Goal: Transaction & Acquisition: Purchase product/service

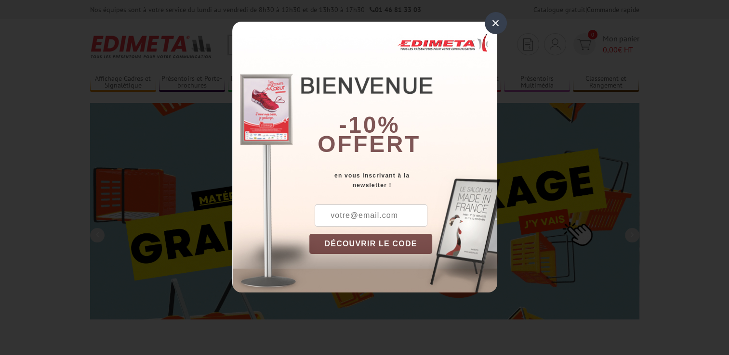
click at [372, 246] on button "DÉCOUVRIR LE CODE" at bounding box center [370, 244] width 123 height 20
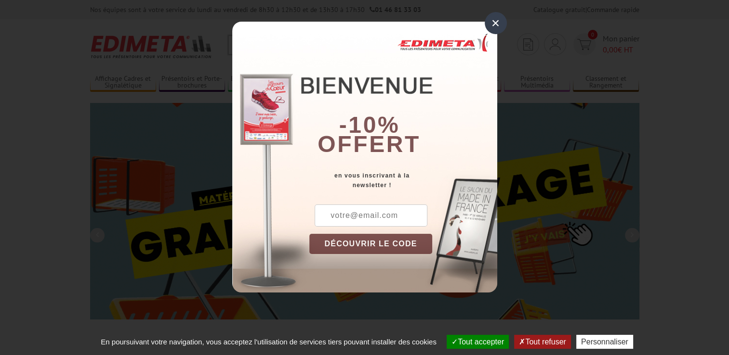
click at [463, 342] on button "Tout accepter" at bounding box center [478, 342] width 62 height 14
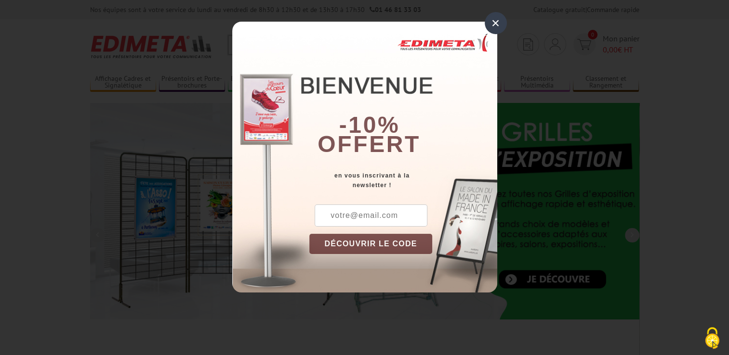
click at [353, 215] on input "text" at bounding box center [371, 216] width 113 height 22
type input "[PERSON_NAME][EMAIL_ADDRESS][DOMAIN_NAME]"
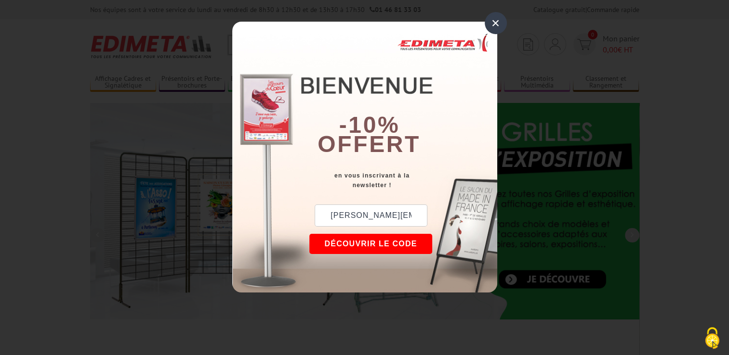
click at [369, 242] on button "DÉCOUVRIR LE CODE" at bounding box center [370, 244] width 123 height 20
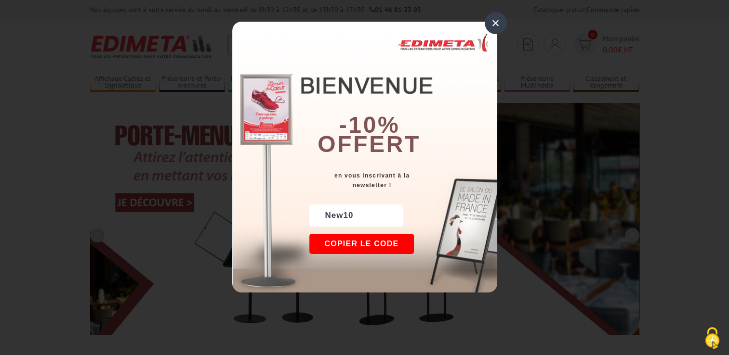
click at [496, 21] on div "×" at bounding box center [496, 23] width 22 height 22
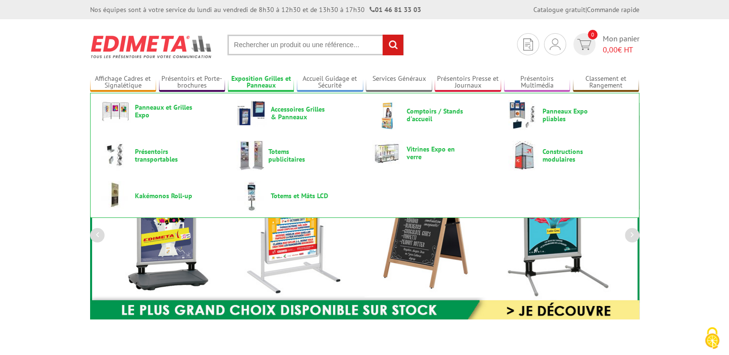
click at [266, 80] on link "Exposition Grilles et Panneaux" at bounding box center [261, 83] width 66 height 16
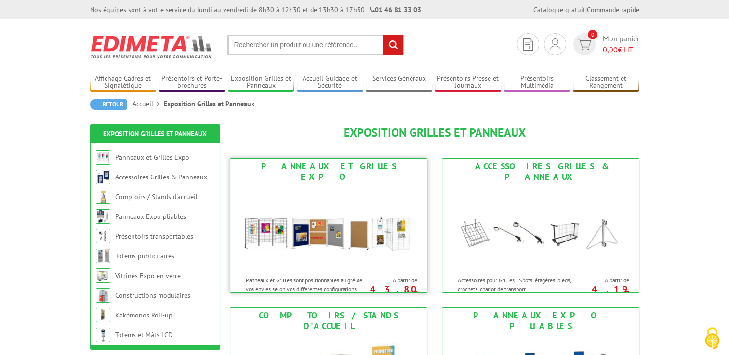
click at [319, 185] on img at bounding box center [328, 228] width 178 height 87
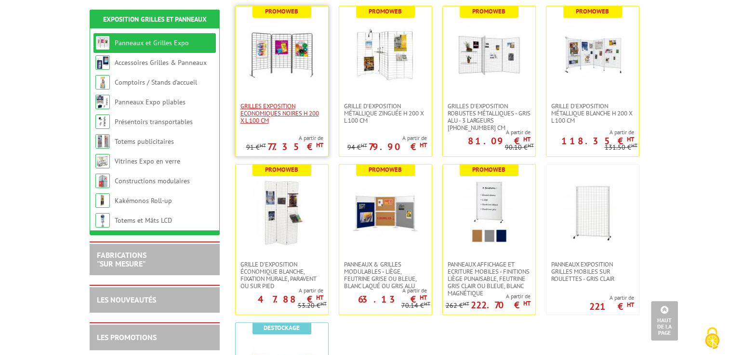
scroll to position [193, 0]
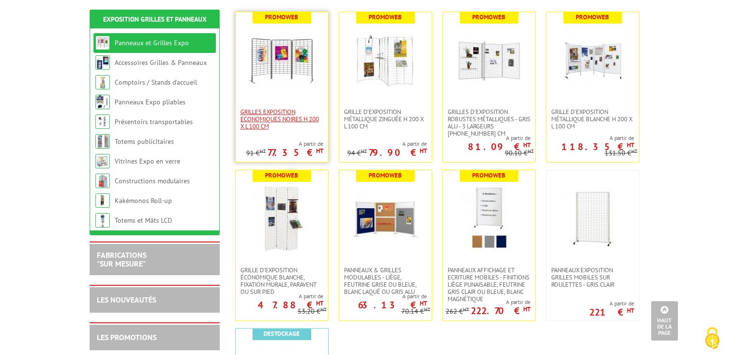
click at [279, 119] on span "Grilles Exposition Economiques Noires H 200 x L 100 cm" at bounding box center [281, 119] width 83 height 22
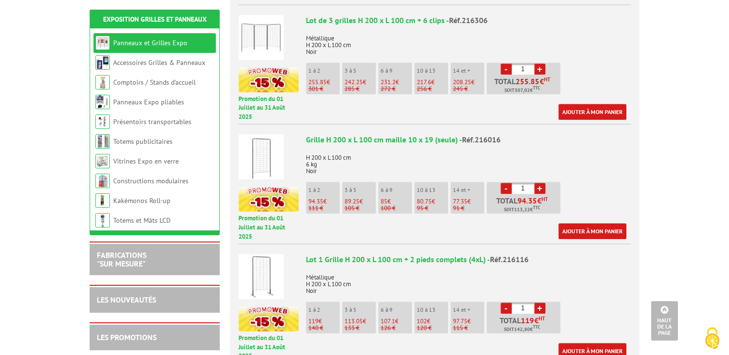
scroll to position [578, 0]
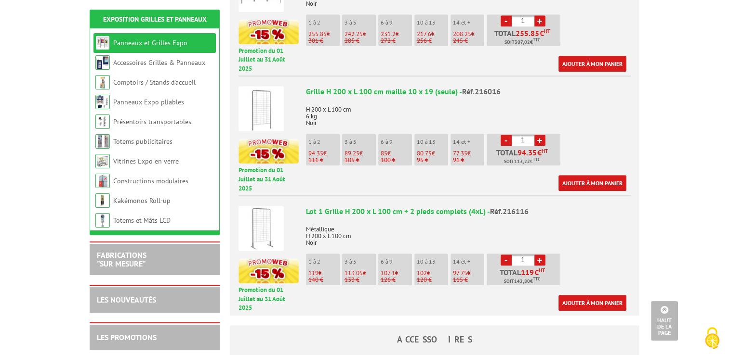
click at [315, 259] on p "1 à 2" at bounding box center [323, 262] width 31 height 7
click at [323, 270] on p "119 €" at bounding box center [323, 273] width 31 height 7
click at [599, 295] on link "Ajouter à mon panier" at bounding box center [592, 303] width 68 height 16
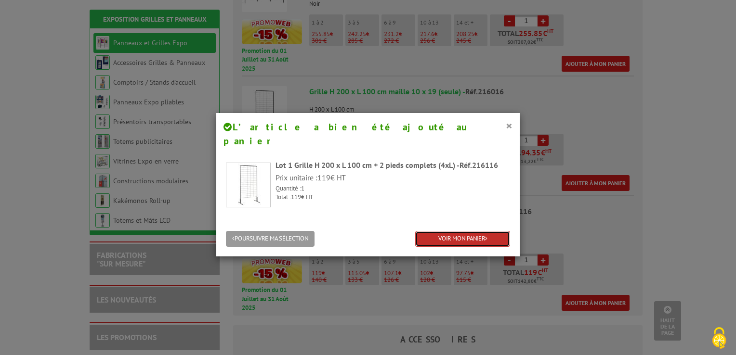
click at [449, 231] on link "VOIR MON PANIER" at bounding box center [462, 239] width 95 height 16
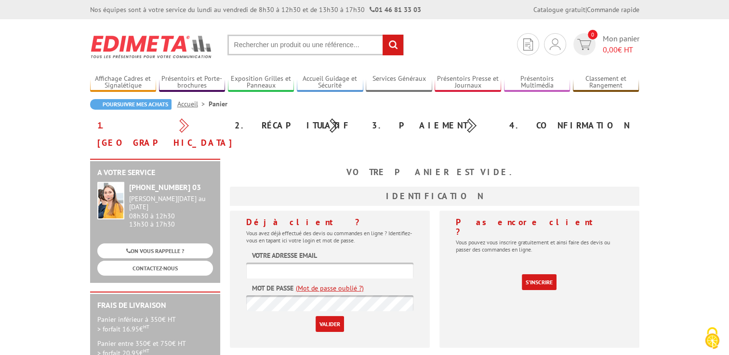
click at [661, 129] on body "Nos équipes sont à votre service du lundi au vendredi de 8h30 à 12h30 et de 13h…" at bounding box center [364, 340] width 729 height 680
click at [534, 275] on link "S'inscrire" at bounding box center [539, 283] width 35 height 16
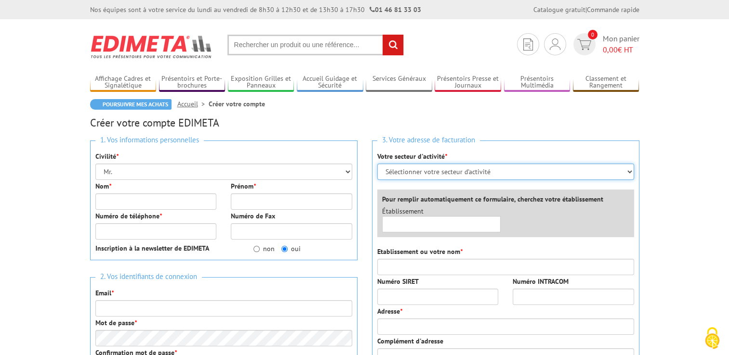
click at [393, 172] on select "Sélectionner votre secteur d'activité Administrations et collectivités Magasins…" at bounding box center [505, 172] width 257 height 16
select select "878"
click at [377, 164] on select "Sélectionner votre secteur d'activité Administrations et collectivités Magasins…" at bounding box center [505, 172] width 257 height 16
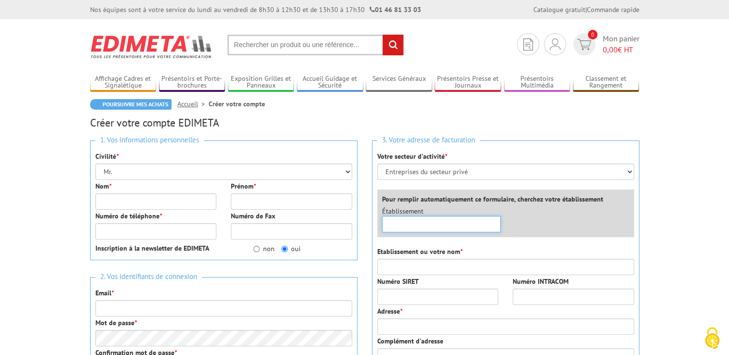
click at [410, 225] on input "text" at bounding box center [441, 224] width 119 height 16
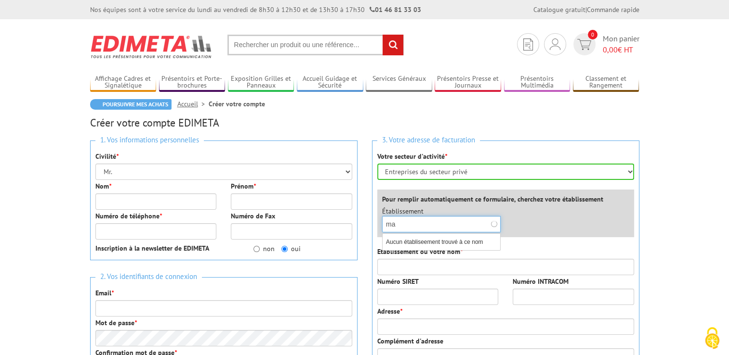
type input "m"
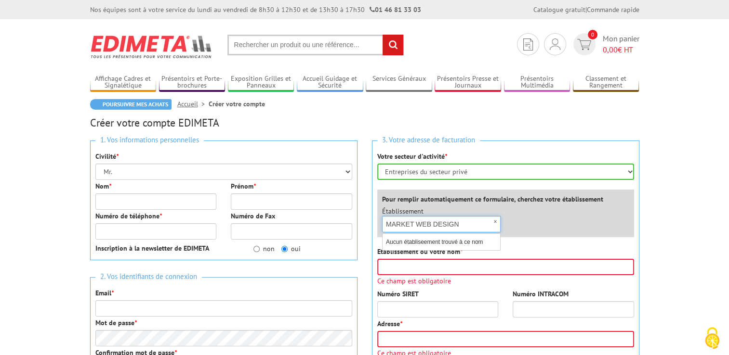
type input "MARKET WEB DESIGN"
click at [469, 171] on select "Sélectionner votre secteur d'activité Administrations et collectivités Magasins…" at bounding box center [505, 172] width 257 height 16
click at [377, 164] on select "Sélectionner votre secteur d'activité Administrations et collectivités Magasins…" at bounding box center [505, 172] width 257 height 16
click at [491, 226] on div "×" at bounding box center [441, 224] width 119 height 16
click at [470, 224] on input "text" at bounding box center [441, 224] width 119 height 16
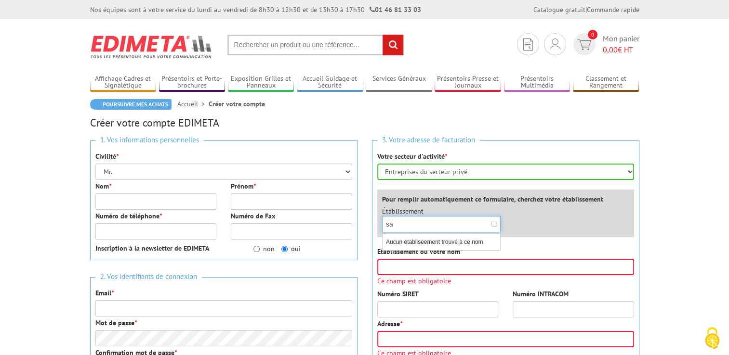
type input "s"
type input "MARKET WEB DESIGN SARL"
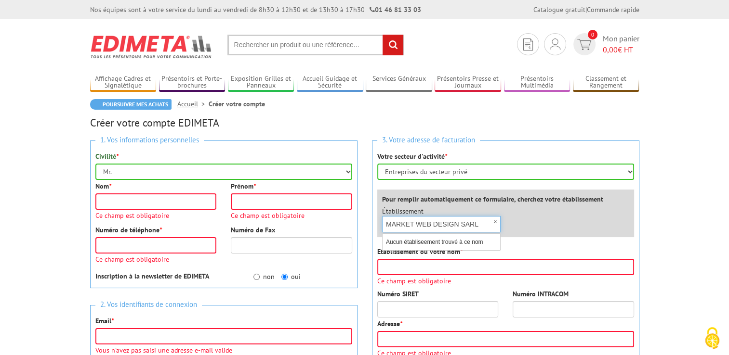
scroll to position [124, 0]
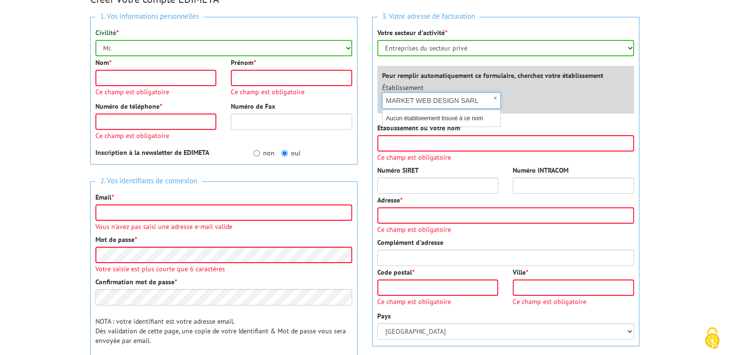
click at [481, 103] on input "MARKET WEB DESIGN SARL" at bounding box center [441, 100] width 119 height 16
click at [495, 99] on div "×" at bounding box center [441, 100] width 119 height 16
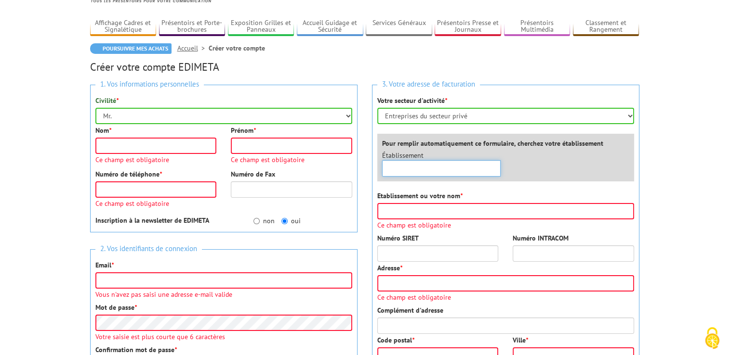
scroll to position [27, 0]
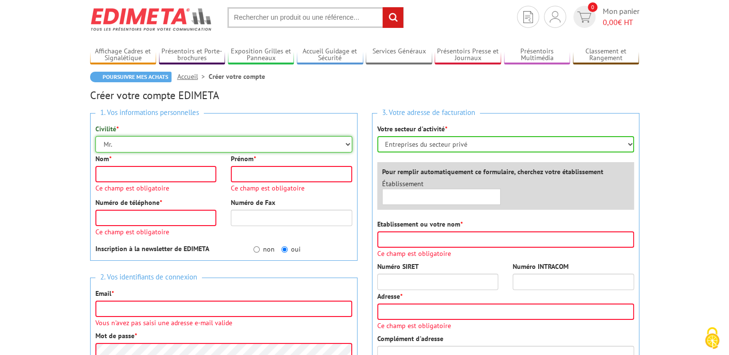
click at [125, 142] on select "Mr. Mme. Mlle." at bounding box center [223, 144] width 257 height 16
select select "Mme."
click at [95, 136] on select "Mr. Mme. Mlle." at bounding box center [223, 144] width 257 height 16
click at [121, 172] on input "Nom *" at bounding box center [155, 174] width 121 height 16
type input "Isabelle"
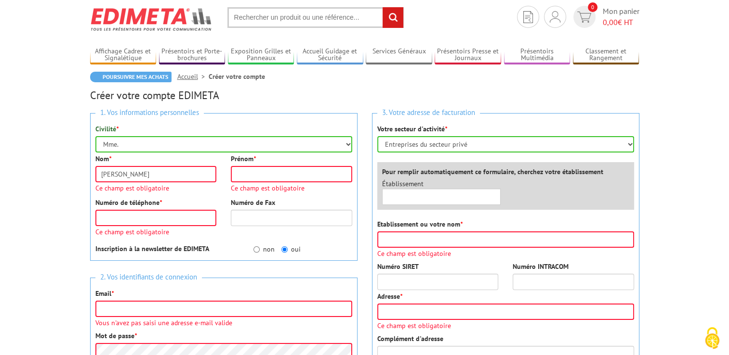
type input "Fayard"
type input "isabelle@marketwebdesign.fr"
type input "Market Web Design"
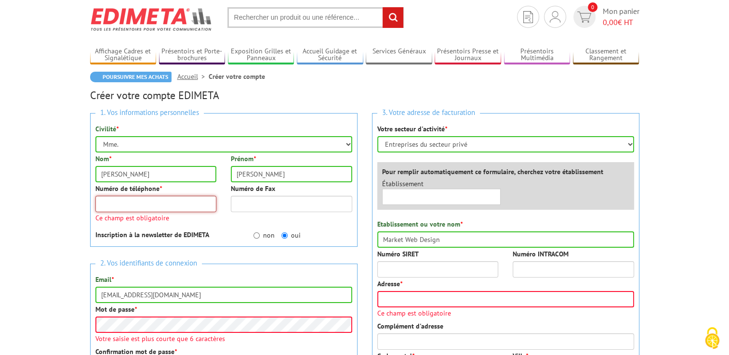
click at [144, 198] on input "Numéro de téléphone *" at bounding box center [155, 204] width 121 height 16
type input "0665126560"
click at [183, 230] on div "1. Vos informations personnelles Civilité * Mr. Mme. Mlle. Nom * Isabelle Préno…" at bounding box center [223, 180] width 267 height 134
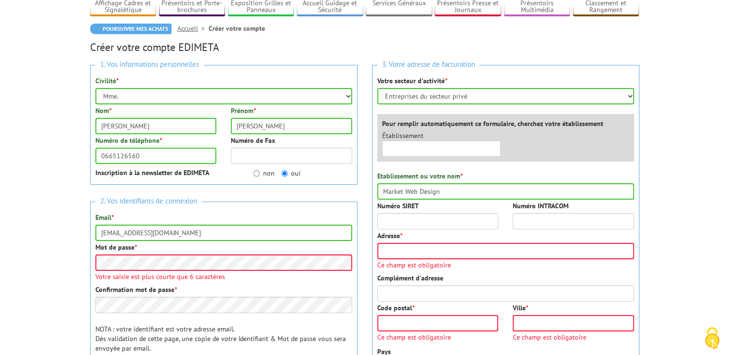
scroll to position [124, 0]
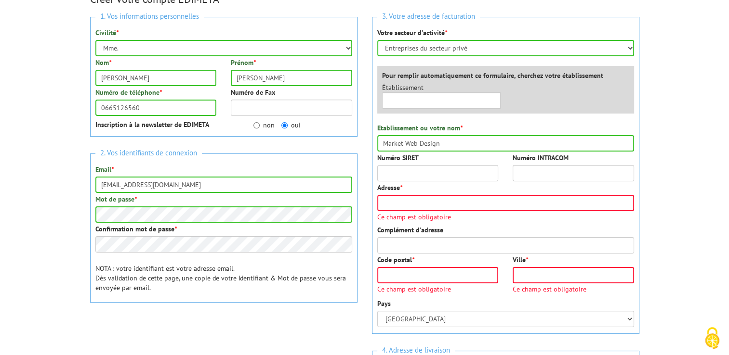
click at [231, 234] on div "2. Vos identifiants de connexion Email * isabelle@marketwebdesign.fr Mot de pas…" at bounding box center [223, 228] width 267 height 149
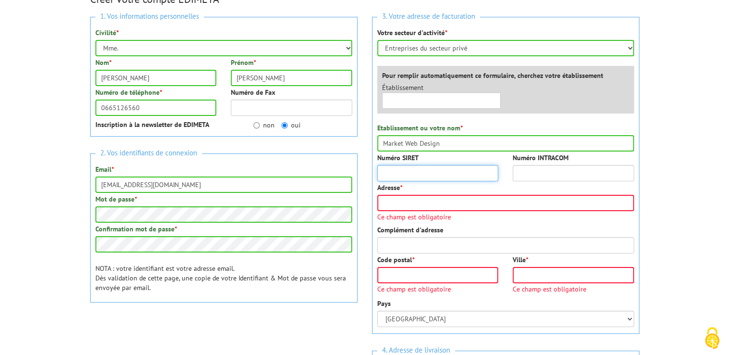
click at [408, 171] on input "Numéro SIRET" at bounding box center [437, 173] width 121 height 16
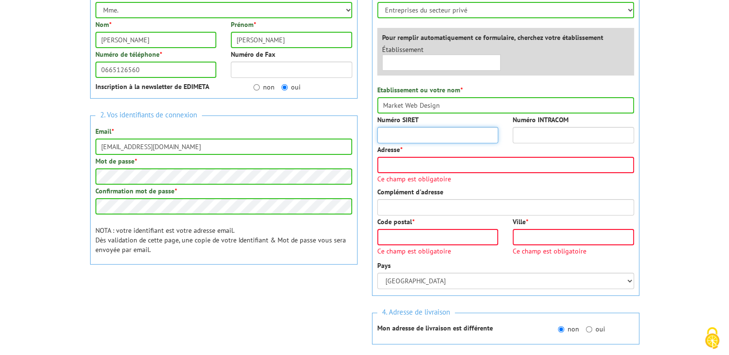
scroll to position [172, 0]
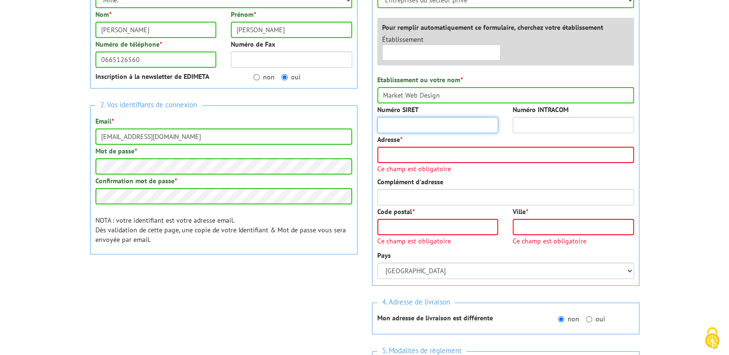
click at [429, 126] on input "Numéro SIRET" at bounding box center [437, 125] width 121 height 16
type input "908021652"
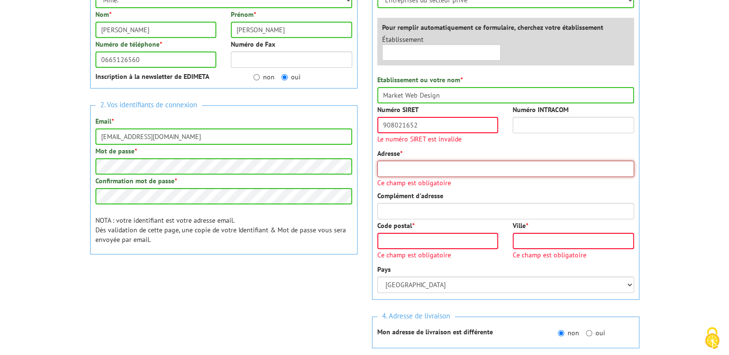
click at [437, 154] on div "Adresse * Ce champ est obligatoire" at bounding box center [505, 168] width 257 height 38
type input "3300 chemin du clos"
type input "69970"
type input "Chaponnay"
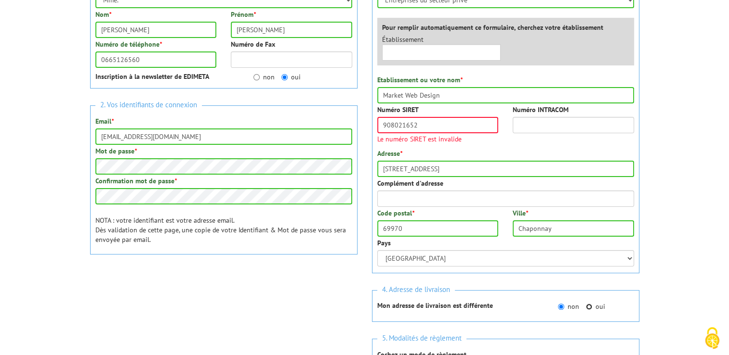
click at [586, 305] on input "oui" at bounding box center [589, 307] width 6 height 6
radio input "true"
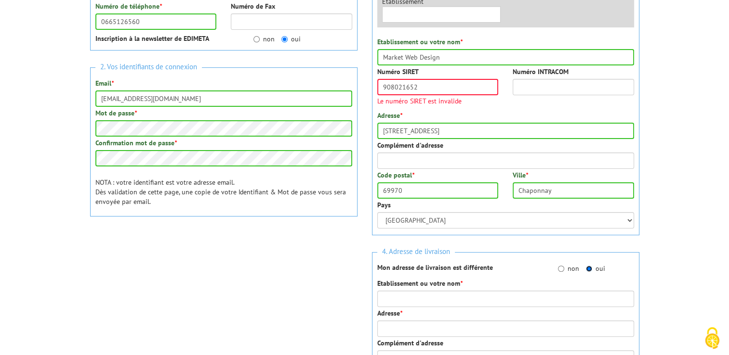
scroll to position [220, 0]
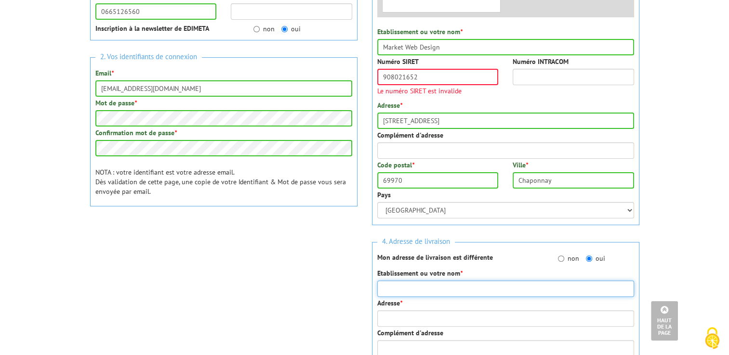
click at [418, 288] on input "Etablissement ou votre nom *" at bounding box center [505, 289] width 257 height 16
click at [423, 290] on input "Etablissement ou votre nom *" at bounding box center [505, 289] width 257 height 16
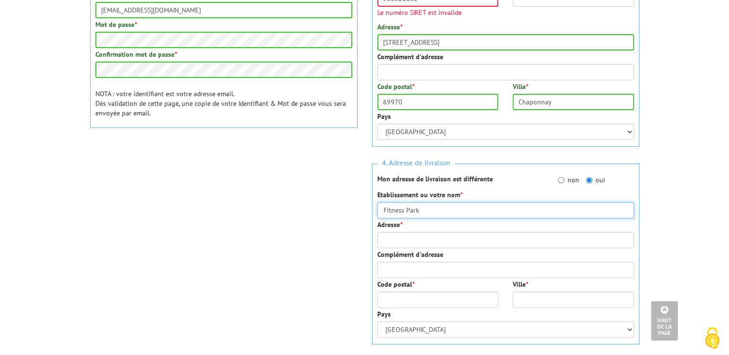
scroll to position [268, 0]
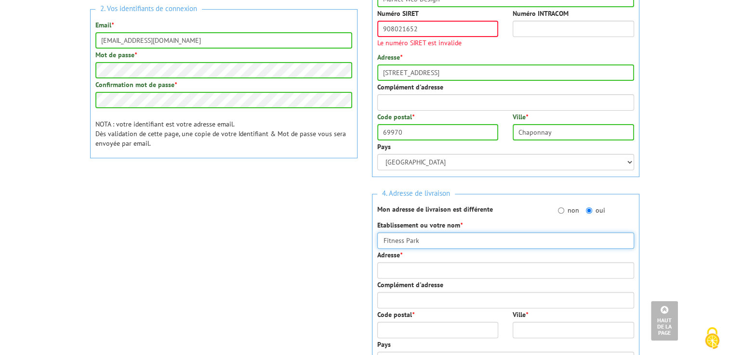
type input "Fitness Park"
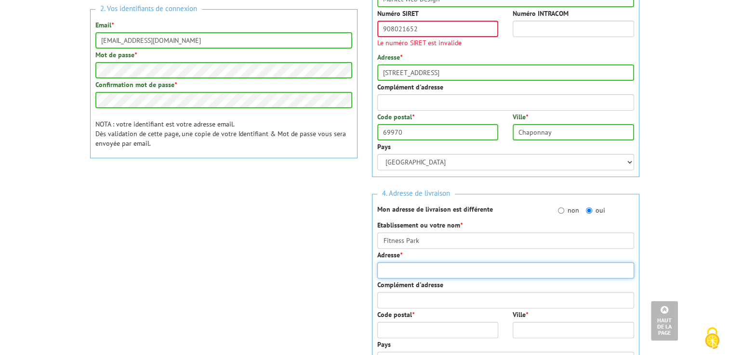
click at [401, 267] on input "Adresse *" at bounding box center [505, 271] width 257 height 16
type input "126 Rue Victor Hugo"
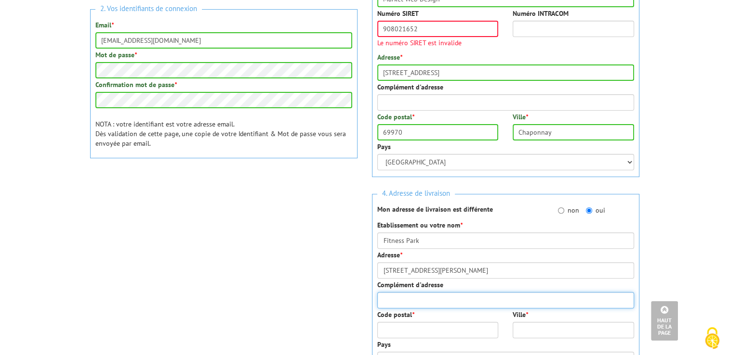
click at [410, 303] on input "Complément d'adresse" at bounding box center [505, 300] width 257 height 16
click at [391, 302] on input "Att Alicia SARAF" at bounding box center [505, 300] width 257 height 16
type input "Attention Alicia SARAF"
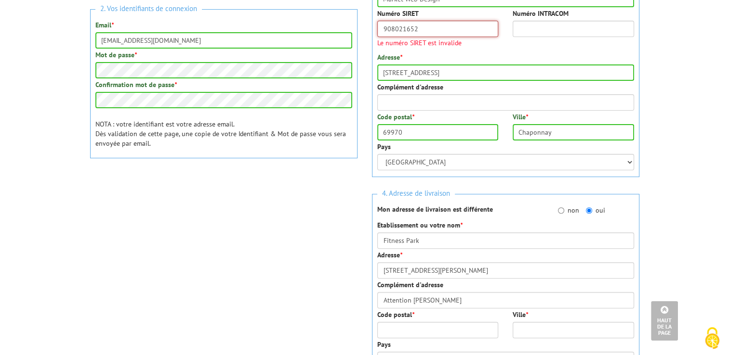
click at [446, 27] on input "908021652" at bounding box center [437, 29] width 121 height 16
click at [445, 32] on input "908021652" at bounding box center [437, 29] width 121 height 16
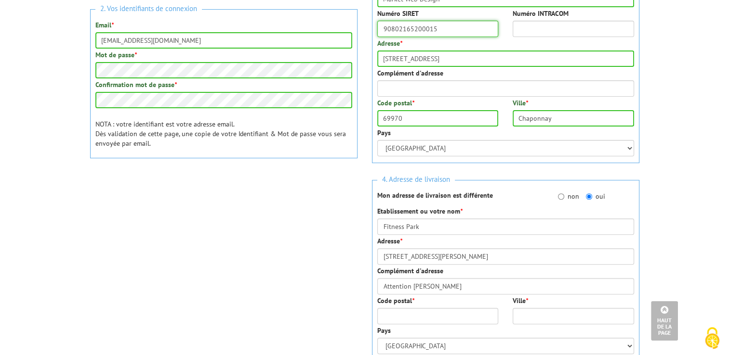
type input "90802165200015"
click at [553, 28] on input "Numéro INTRACOM" at bounding box center [572, 29] width 121 height 16
type input "f"
type input "FR00908021652"
click at [520, 196] on p "Mon adresse de livraison est différente" at bounding box center [460, 196] width 166 height 10
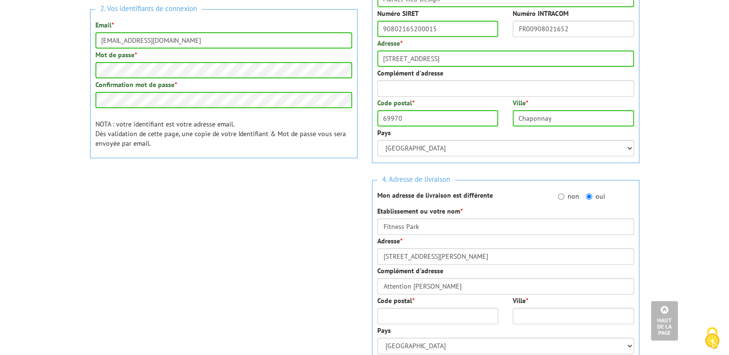
scroll to position [316, 0]
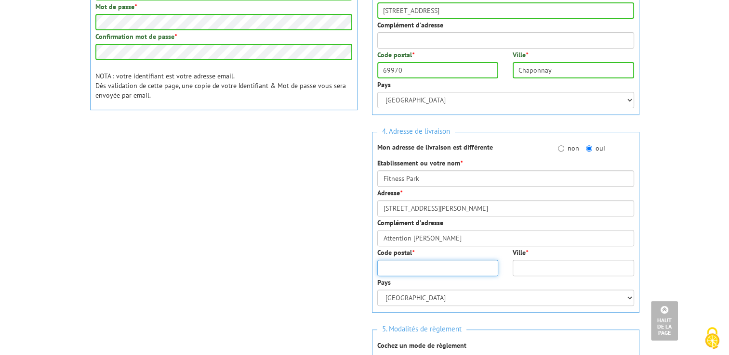
click at [453, 269] on input "Code postal *" at bounding box center [437, 268] width 121 height 16
type input "92170"
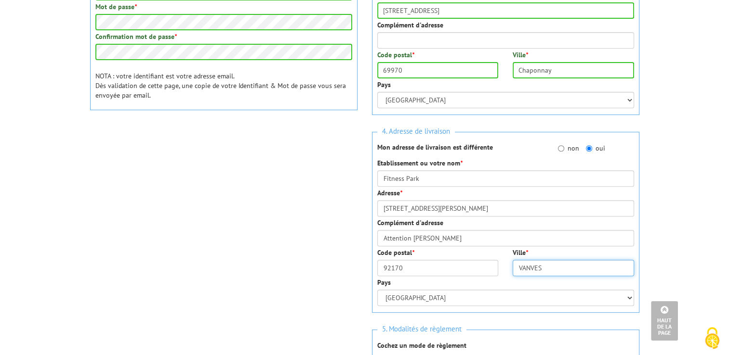
type input "VANVES"
click at [265, 185] on div "1. Vos informations personnelles Civilité * Mr. Mme. Mlle. Nom * Isabelle Préno…" at bounding box center [365, 117] width 564 height 601
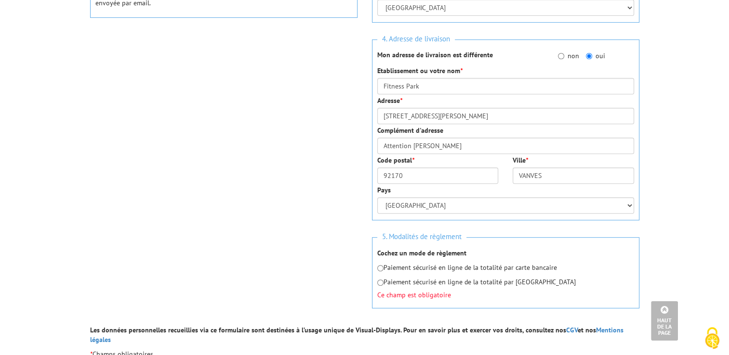
scroll to position [413, 0]
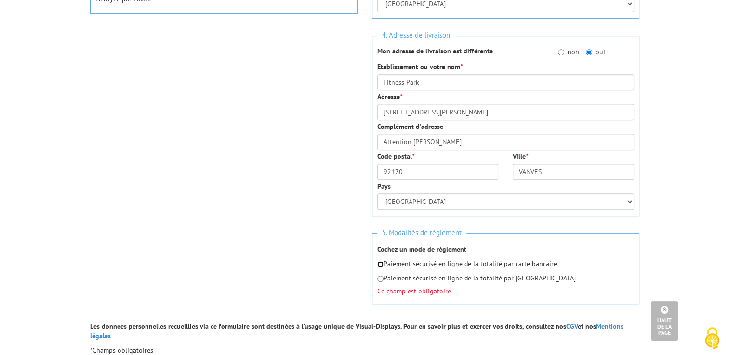
click at [379, 263] on input "radio" at bounding box center [380, 265] width 6 height 6
radio input "true"
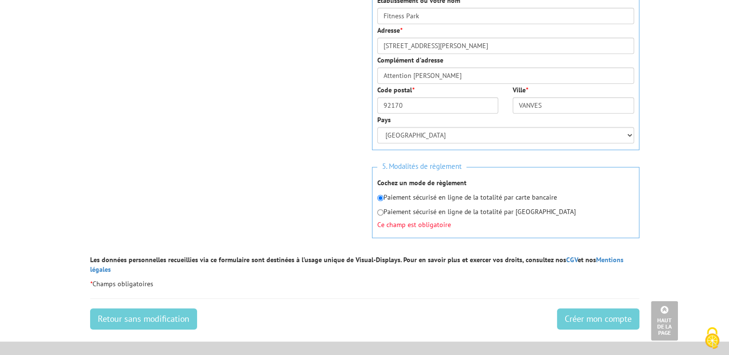
scroll to position [482, 0]
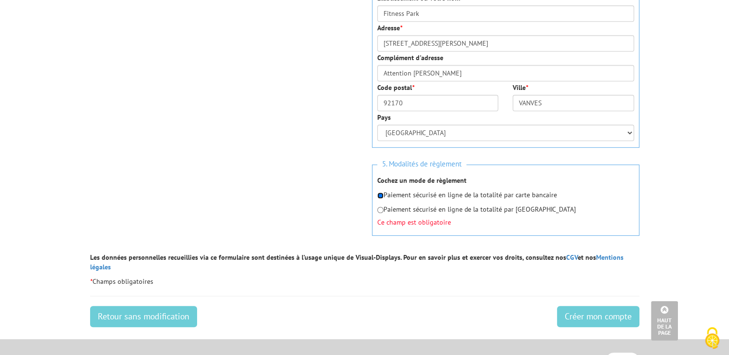
click at [381, 197] on input "radio" at bounding box center [380, 196] width 6 height 6
click at [381, 196] on input "radio" at bounding box center [380, 196] width 6 height 6
click at [595, 308] on input "Créer mon compte" at bounding box center [598, 316] width 82 height 21
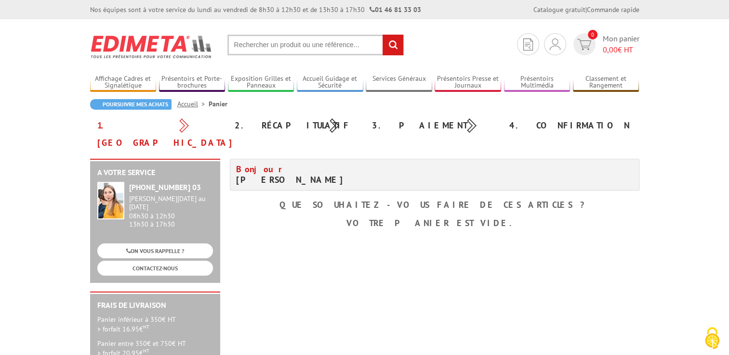
click at [438, 199] on b "Que souhaitez-vous faire de ces articles ?" at bounding box center [434, 204] width 310 height 11
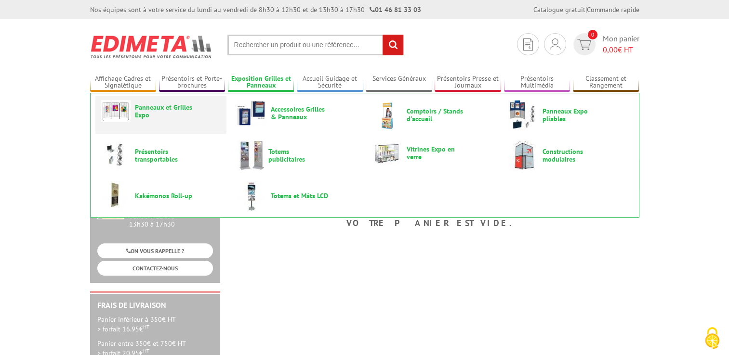
click at [146, 115] on span "Panneaux et Grilles Expo" at bounding box center [164, 111] width 58 height 15
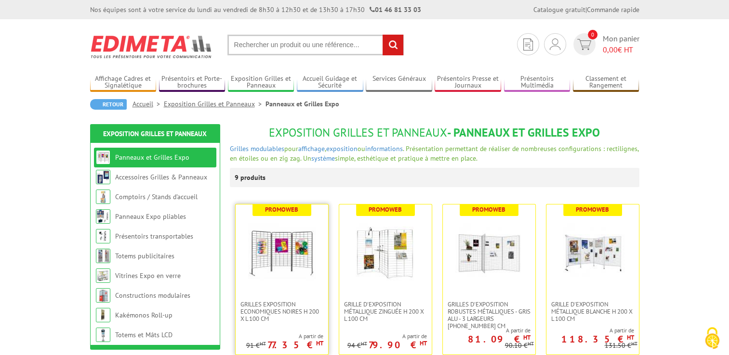
click at [280, 271] on img at bounding box center [281, 252] width 67 height 67
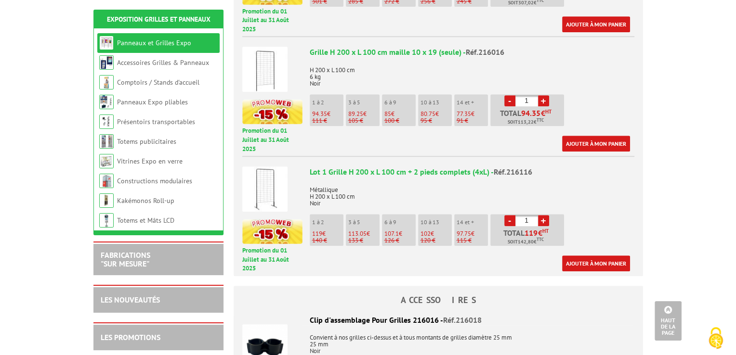
scroll to position [626, 0]
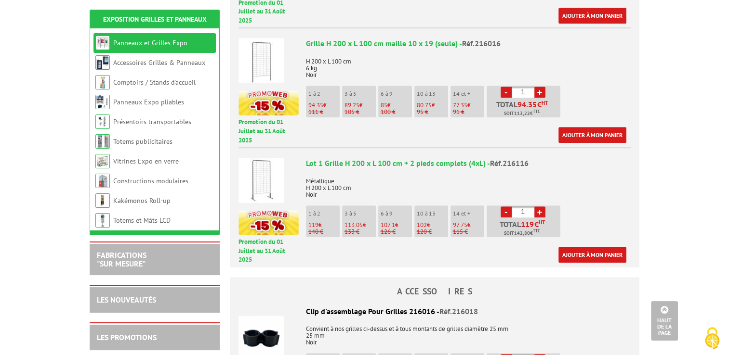
click at [317, 221] on span "119" at bounding box center [313, 225] width 10 height 8
click at [595, 247] on link "Ajouter à mon panier" at bounding box center [592, 255] width 68 height 16
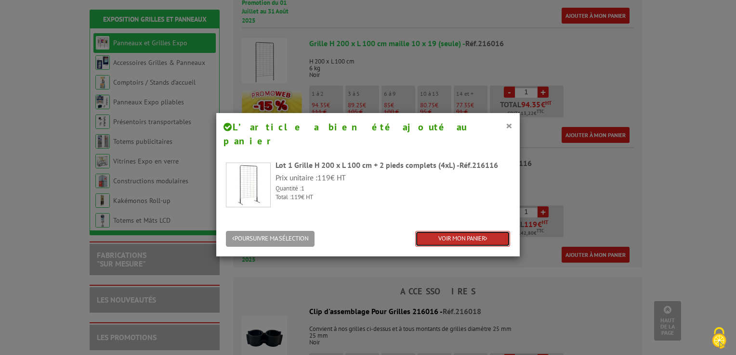
click at [451, 231] on link "VOIR MON PANIER" at bounding box center [462, 239] width 95 height 16
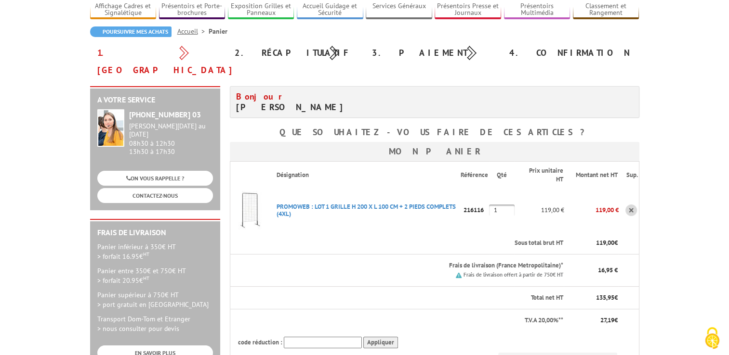
scroll to position [96, 0]
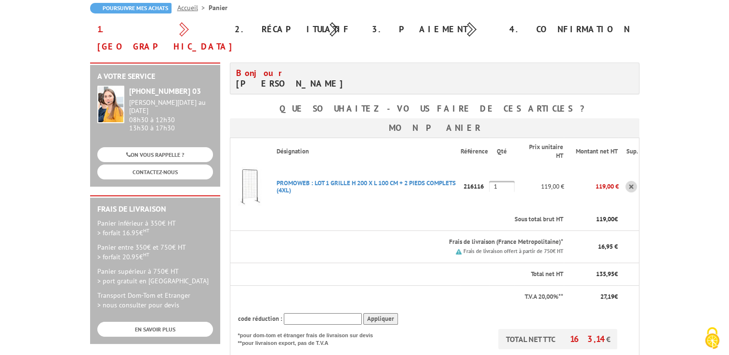
click at [314, 314] on input "text" at bounding box center [323, 320] width 78 height 12
type input "NEW10"
click at [383, 314] on input "Appliquer" at bounding box center [380, 320] width 35 height 12
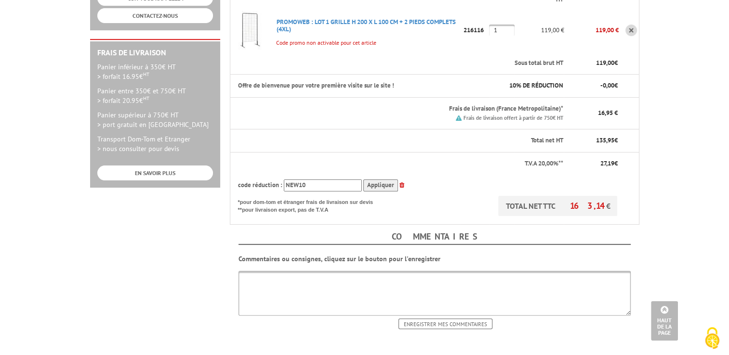
scroll to position [289, 0]
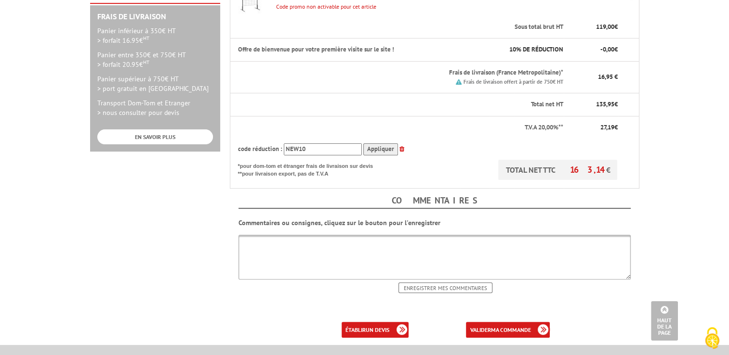
click at [265, 235] on textarea at bounding box center [434, 257] width 392 height 45
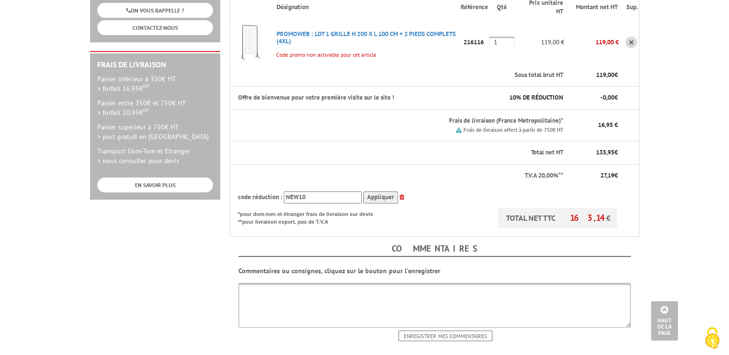
scroll to position [193, 0]
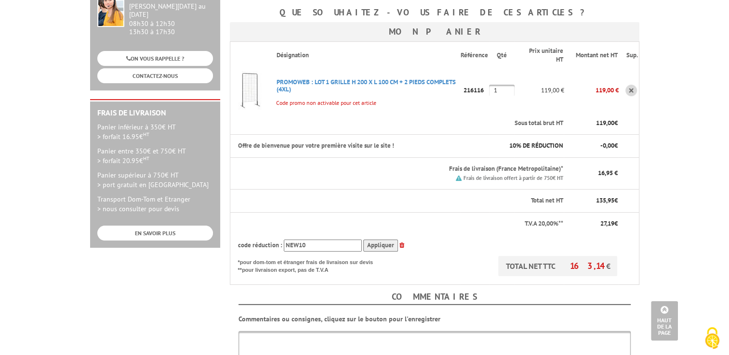
click at [288, 331] on textarea at bounding box center [434, 353] width 392 height 45
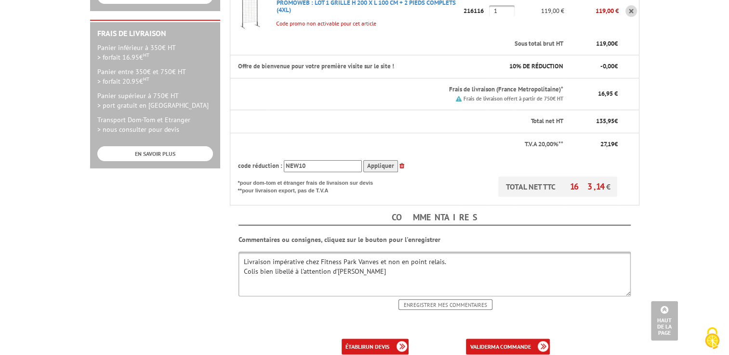
scroll to position [289, 0]
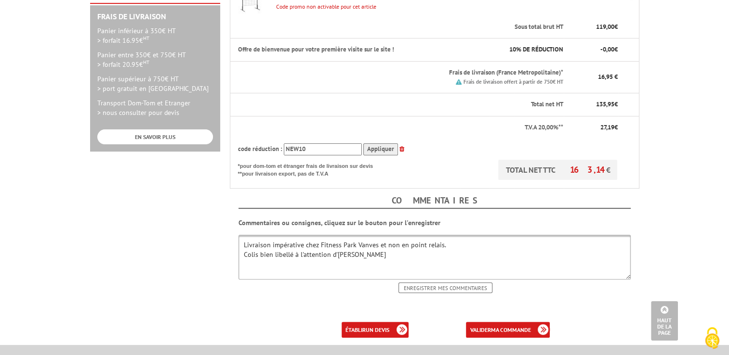
type textarea "Livraison impérative chez Fitness Park Vanves et non en point relais. Colis bie…"
click at [432, 283] on input "Enregistrer mes commentaires" at bounding box center [445, 288] width 94 height 11
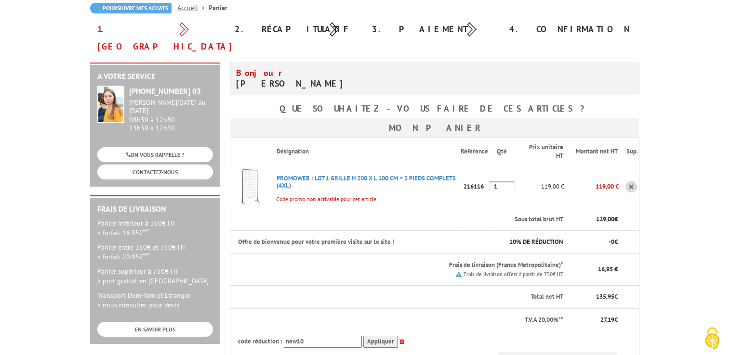
scroll to position [145, 0]
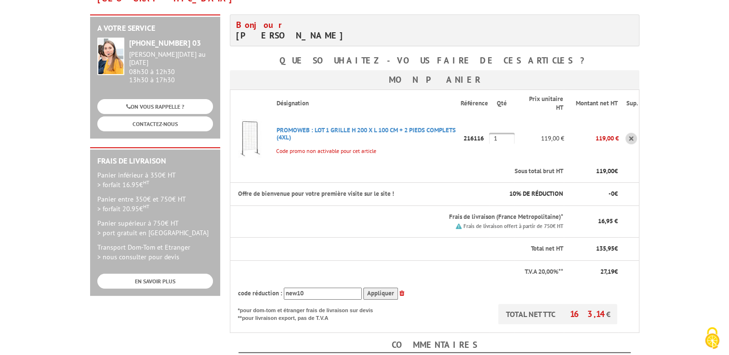
click at [400, 290] on icon at bounding box center [401, 293] width 5 height 6
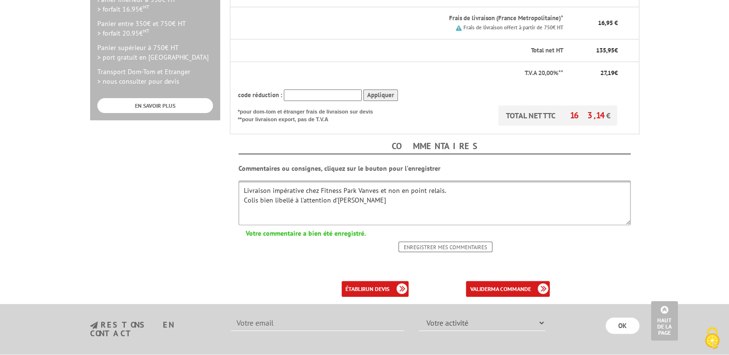
scroll to position [337, 0]
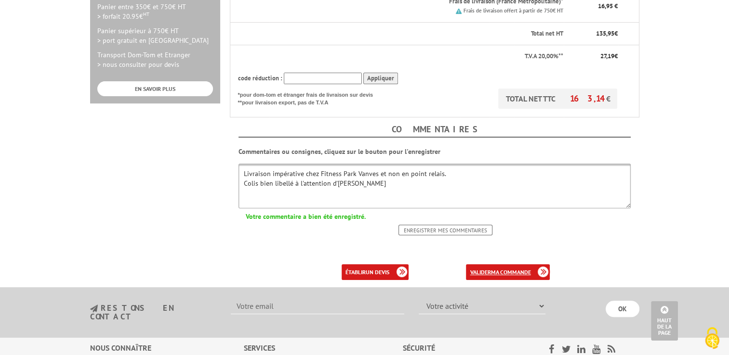
click at [490, 264] on link "valider ma commande" at bounding box center [508, 272] width 84 height 16
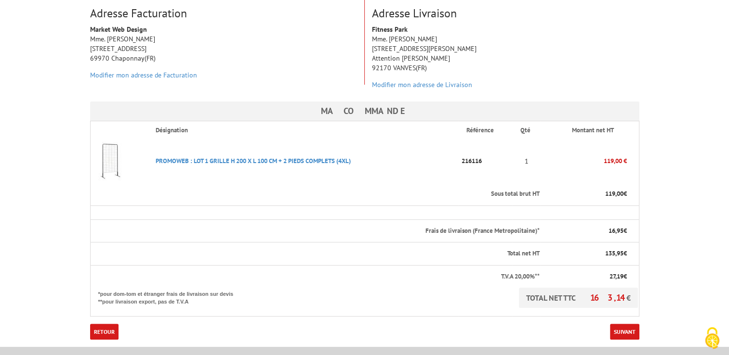
scroll to position [193, 0]
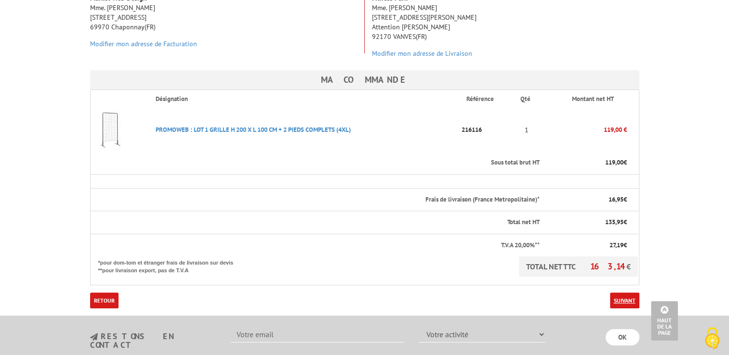
click at [625, 293] on link "Suivant" at bounding box center [624, 301] width 29 height 16
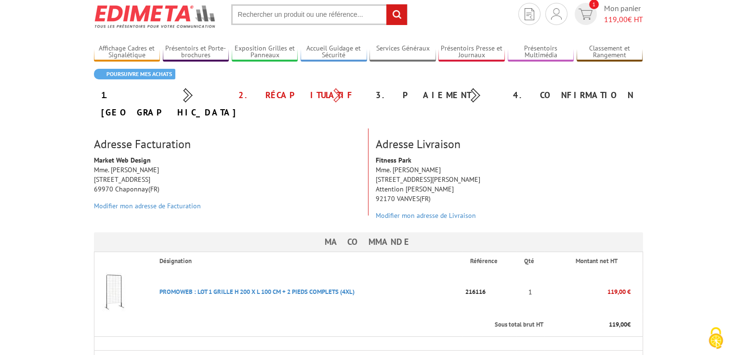
scroll to position [28, 0]
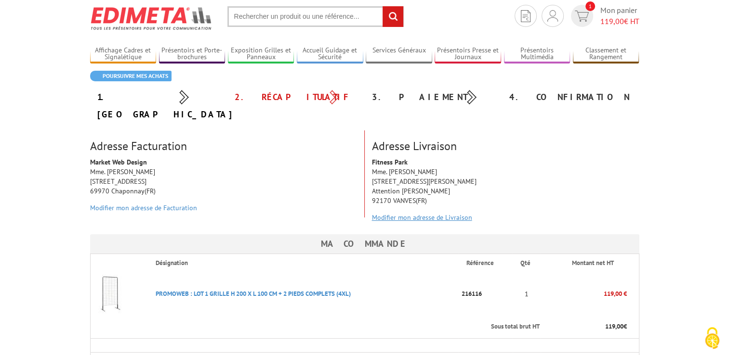
click at [428, 213] on link "Modifier mon adresse de Livraison" at bounding box center [422, 217] width 100 height 9
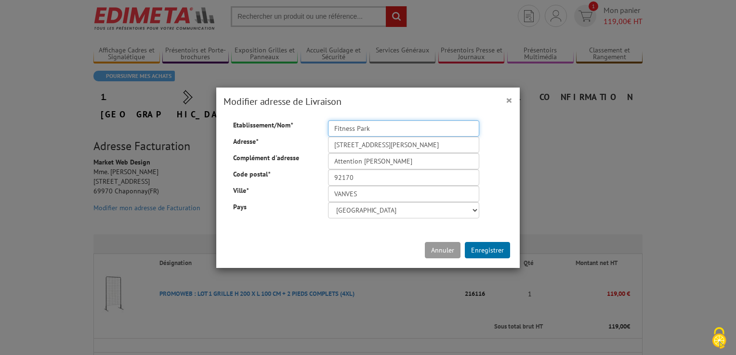
click at [381, 128] on input "Fitness Park" at bounding box center [403, 128] width 151 height 16
type input "Fitness Park - Alicia Saraf"
click at [484, 250] on button "Enregistrer" at bounding box center [487, 250] width 45 height 16
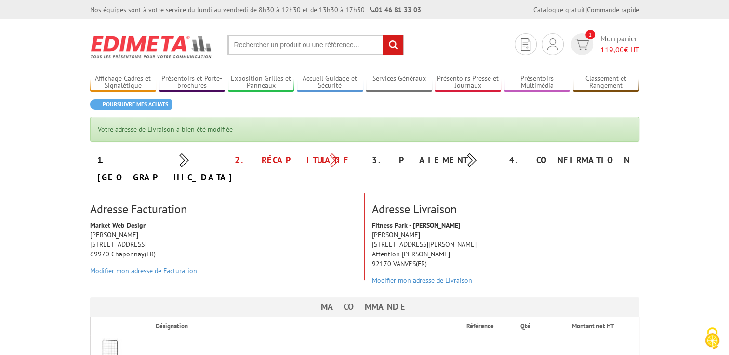
click at [409, 221] on div "Fitness Park - Alicia Saraf Mme. Fayard Isabelle 126 Rue Victor Hugo Attention …" at bounding box center [506, 256] width 282 height 70
click at [416, 276] on link "Modifier mon adresse de Livraison" at bounding box center [422, 280] width 100 height 9
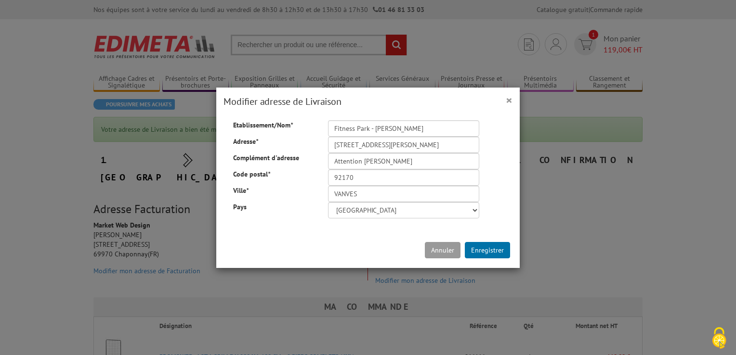
click at [511, 99] on div "× Modifier adresse de Livraison" at bounding box center [367, 102] width 303 height 28
click at [508, 100] on span "×" at bounding box center [509, 100] width 7 height 16
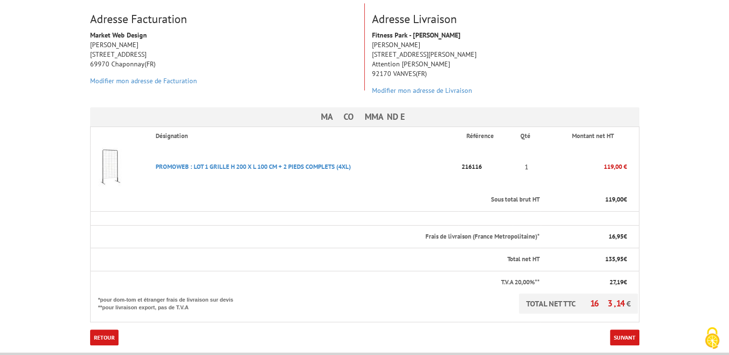
scroll to position [193, 0]
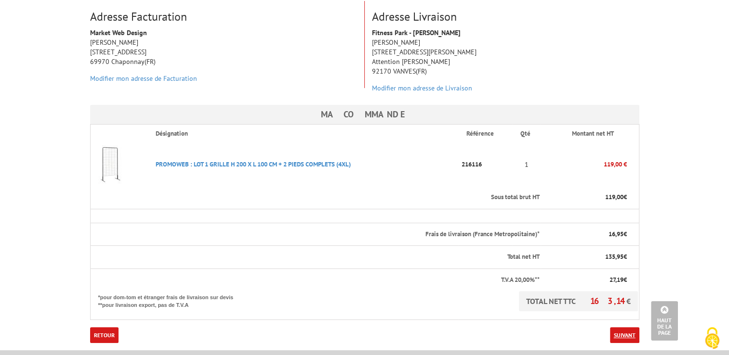
click at [618, 328] on link "Suivant" at bounding box center [624, 336] width 29 height 16
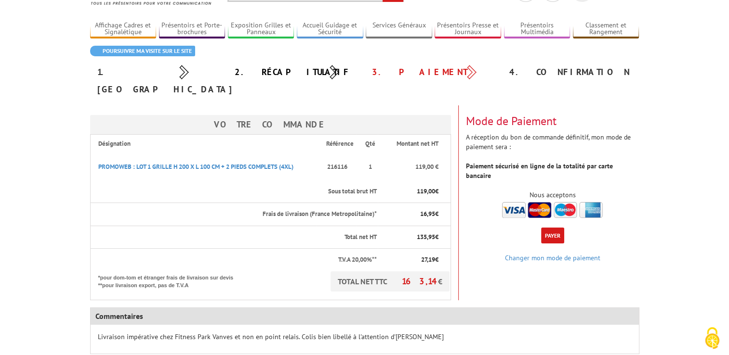
scroll to position [48, 0]
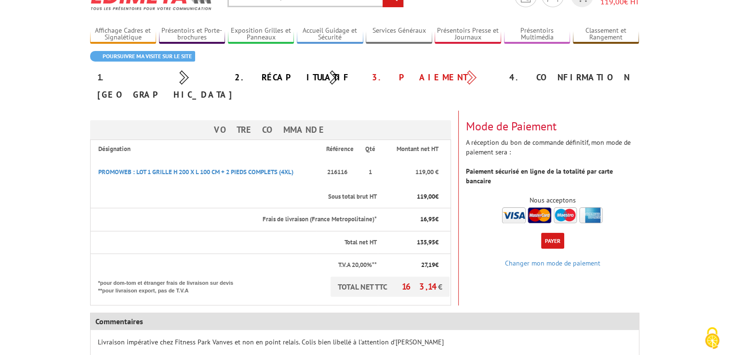
click at [553, 233] on button "Payer" at bounding box center [552, 241] width 23 height 16
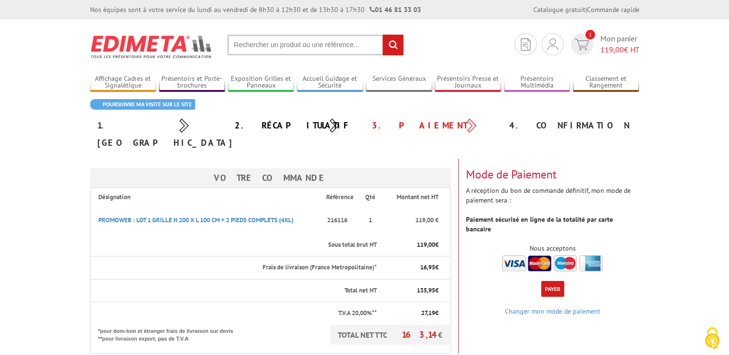
click at [266, 50] on input "text" at bounding box center [315, 45] width 176 height 21
click at [269, 45] on input "text" at bounding box center [315, 45] width 176 height 21
click at [255, 43] on input "text" at bounding box center [315, 45] width 176 height 21
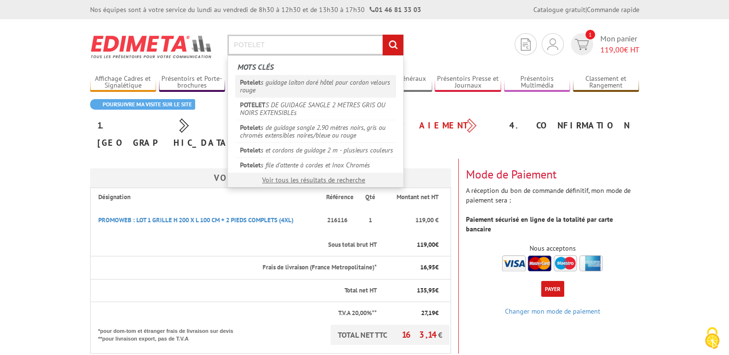
type input "POTELET"
click at [256, 82] on em "Potelet" at bounding box center [250, 82] width 21 height 9
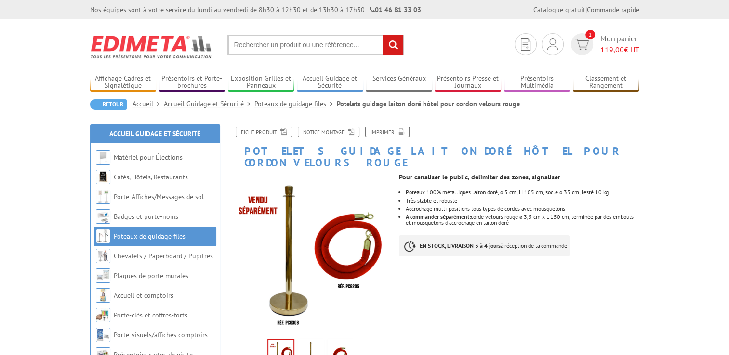
click at [256, 45] on input "text" at bounding box center [315, 45] width 176 height 21
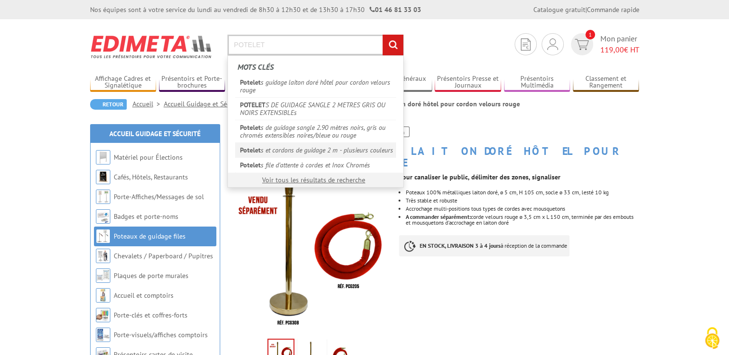
type input "POTELET"
click at [266, 149] on link "Potelet s et cordons de guidage 2 m - plusieurs couleurs" at bounding box center [315, 150] width 161 height 15
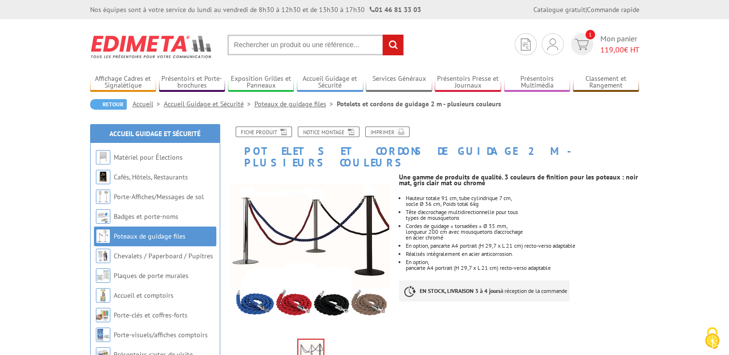
click at [289, 47] on input "text" at bounding box center [315, 45] width 176 height 21
